Goal: Transaction & Acquisition: Book appointment/travel/reservation

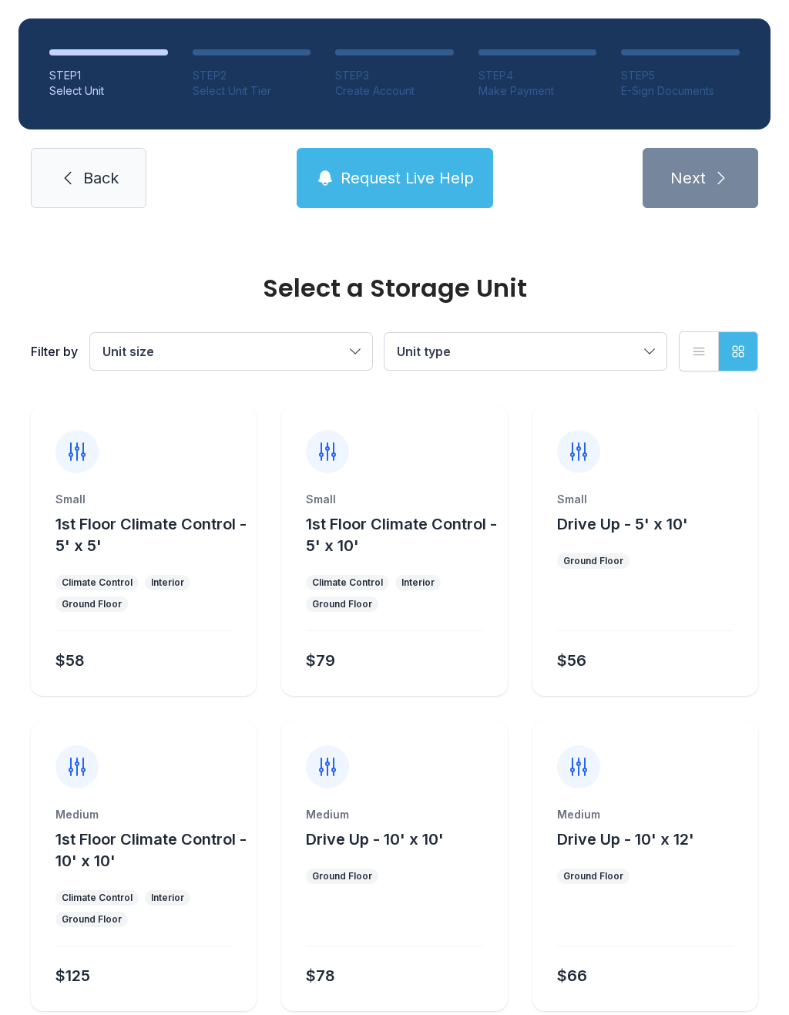
click at [345, 344] on button "Unit size" at bounding box center [231, 351] width 282 height 37
click at [360, 351] on button "Unit size" at bounding box center [231, 351] width 282 height 37
click at [337, 351] on span "Unit size" at bounding box center [223, 351] width 242 height 18
click at [188, 492] on label "Parking" at bounding box center [231, 491] width 245 height 18
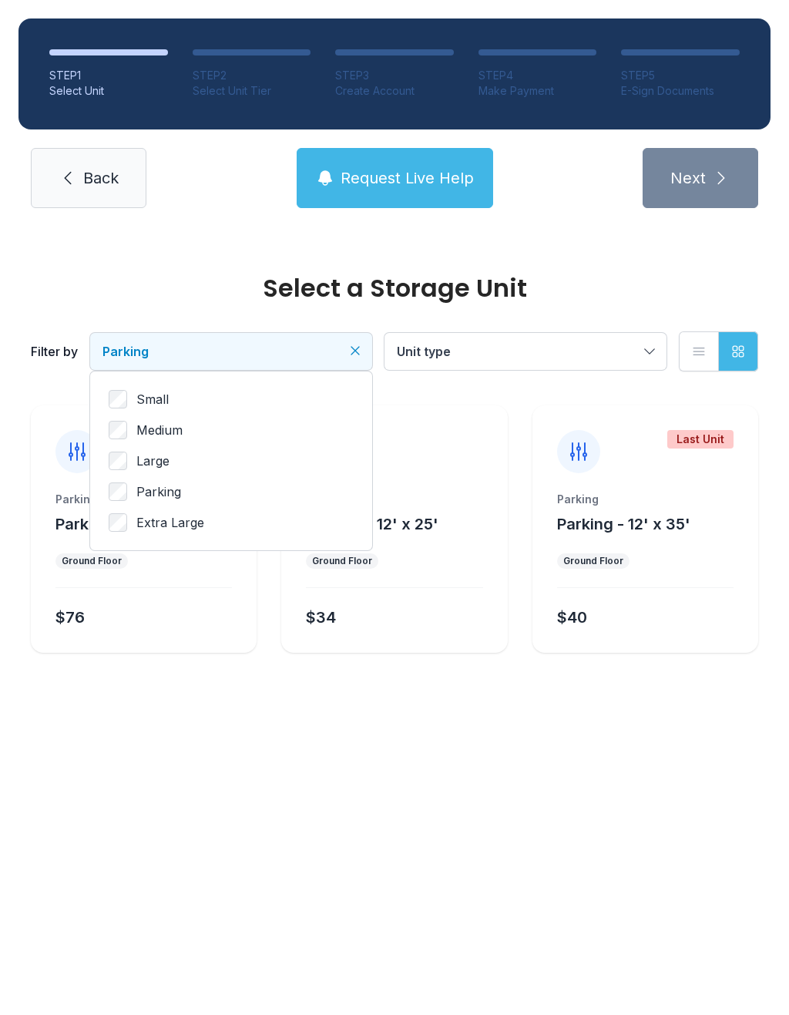
click at [355, 335] on button "Parking" at bounding box center [231, 351] width 282 height 37
click at [693, 591] on div "Parking Parking - 12' x 35' Ground Floor $40" at bounding box center [646, 572] width 226 height 161
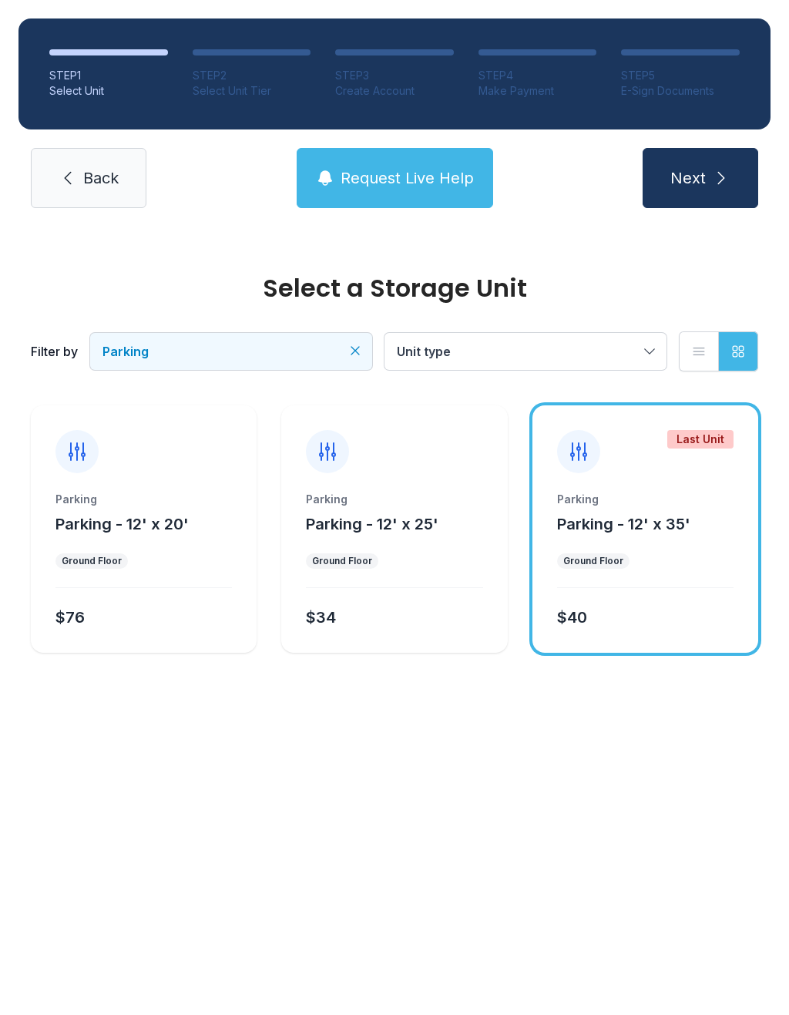
click at [586, 465] on div at bounding box center [578, 451] width 43 height 43
click at [581, 450] on icon at bounding box center [578, 451] width 25 height 25
click at [680, 580] on div "Parking Parking - 12' x 35' Ground Floor $40" at bounding box center [646, 572] width 226 height 161
click at [717, 145] on div "STEP 1 Select Unit STEP 2 Select Unit Tier STEP 3 Create Account STEP 4 Make Pa…" at bounding box center [394, 113] width 789 height 227
click at [717, 169] on icon "submit" at bounding box center [721, 178] width 18 height 18
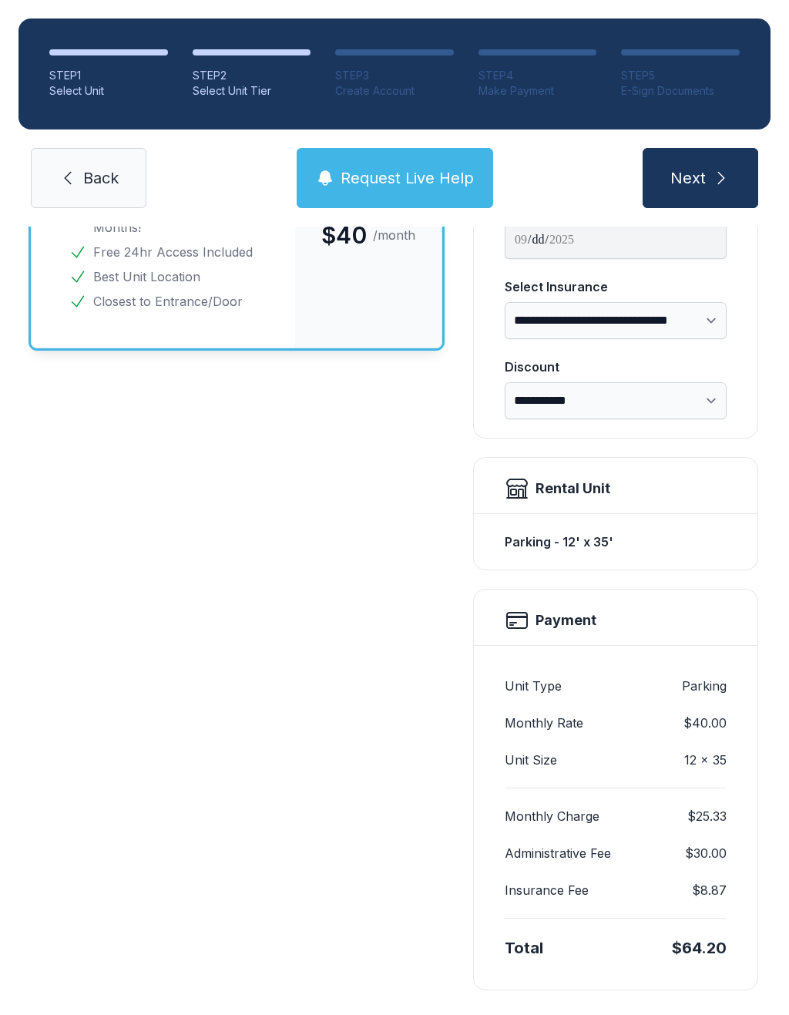
scroll to position [209, 0]
click at [717, 322] on select "**********" at bounding box center [616, 321] width 222 height 37
